Goal: Task Accomplishment & Management: Use online tool/utility

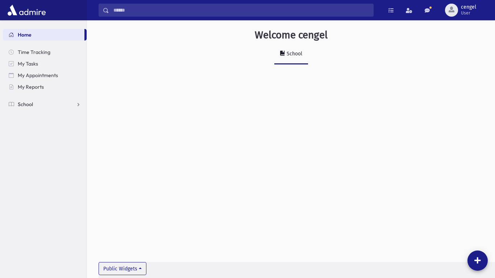
click at [29, 106] on span "School" at bounding box center [25, 104] width 15 height 7
click at [31, 127] on span "Attendance" at bounding box center [35, 127] width 27 height 7
click at [33, 139] on span "Entry" at bounding box center [34, 139] width 12 height 7
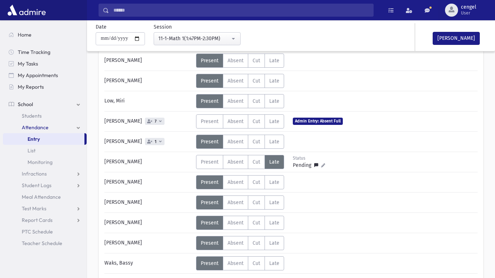
scroll to position [174, 0]
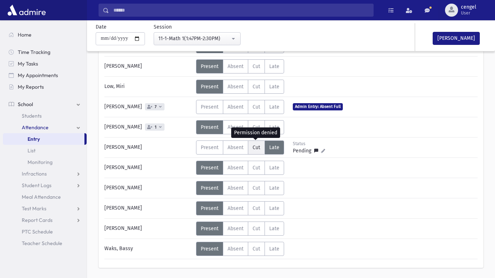
click at [256, 151] on label "Cut C" at bounding box center [256, 148] width 17 height 14
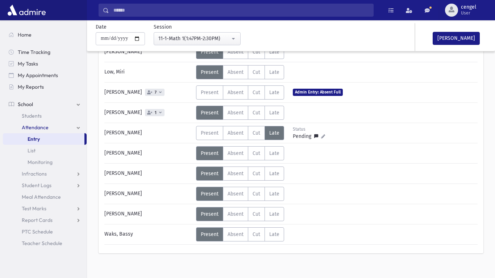
scroll to position [196, 0]
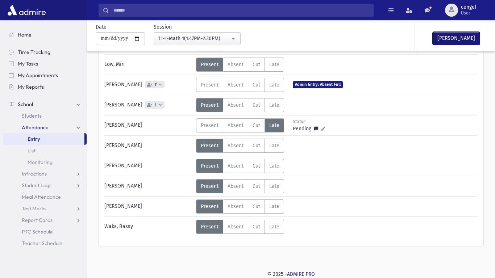
click at [462, 38] on button "[PERSON_NAME]" at bounding box center [456, 38] width 47 height 13
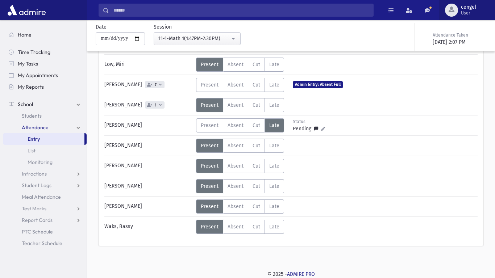
click at [466, 15] on span "User" at bounding box center [468, 13] width 15 height 6
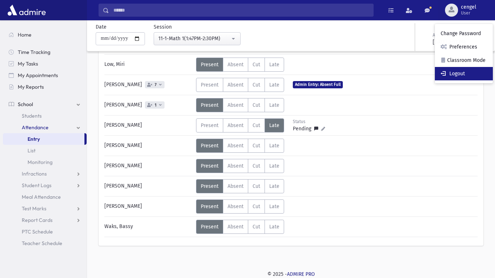
click at [451, 75] on link "Logout" at bounding box center [464, 73] width 58 height 13
